Goal: Check status: Check status

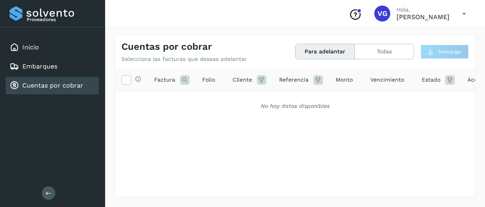
click at [52, 82] on link "Cuentas por cobrar" at bounding box center [52, 86] width 61 height 8
click at [30, 84] on link "Cuentas por cobrar" at bounding box center [52, 86] width 61 height 8
click at [50, 87] on link "Cuentas por cobrar" at bounding box center [52, 86] width 61 height 8
click at [369, 46] on button "Todas" at bounding box center [384, 51] width 59 height 15
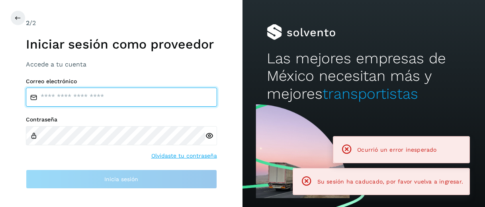
type input "**********"
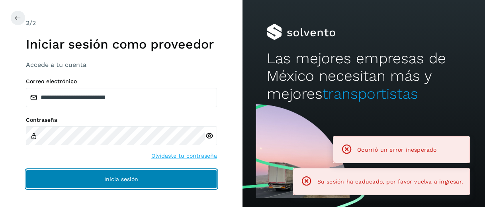
click at [106, 180] on span "Inicia sesión" at bounding box center [121, 179] width 34 height 6
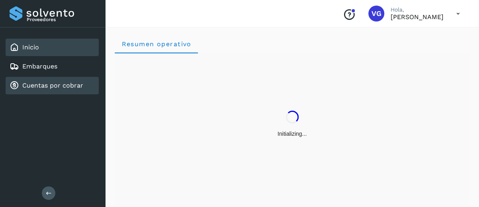
click at [64, 82] on link "Cuentas por cobrar" at bounding box center [52, 86] width 61 height 8
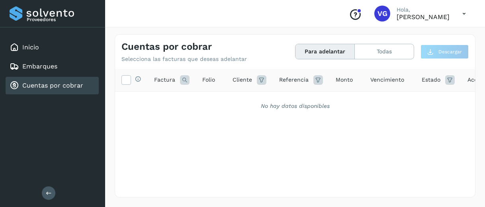
click at [355, 167] on div "Selecciona todas las facturas disponibles para adelanto Factura Folio Cliente R…" at bounding box center [295, 132] width 360 height 127
